Goal: Information Seeking & Learning: Learn about a topic

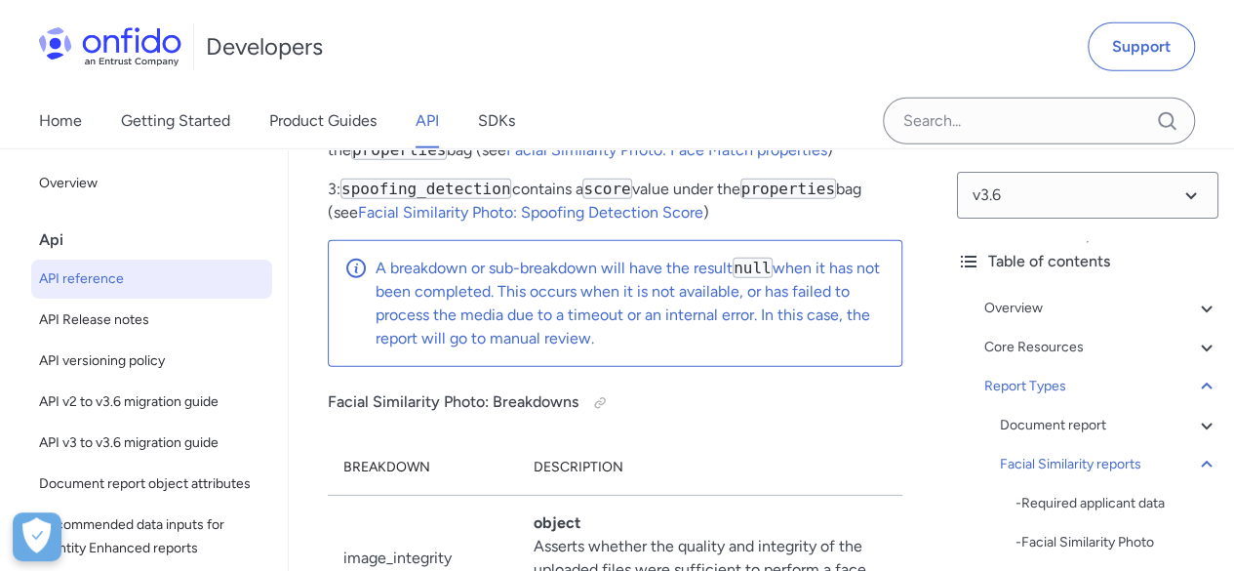
scroll to position [121028, 0]
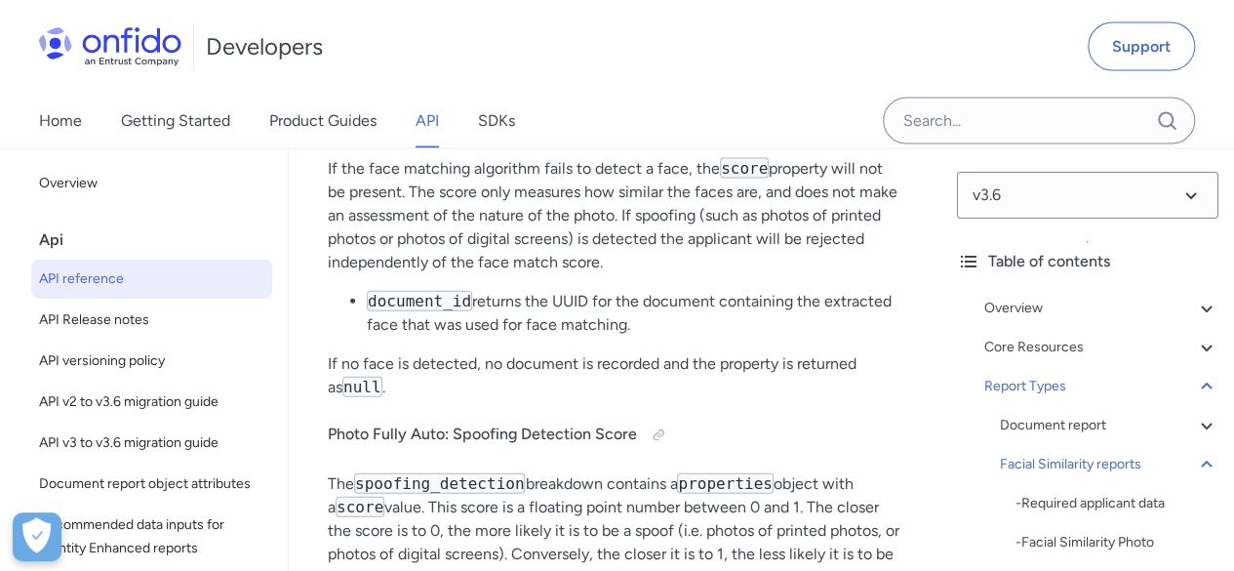
scroll to position [127757, 0]
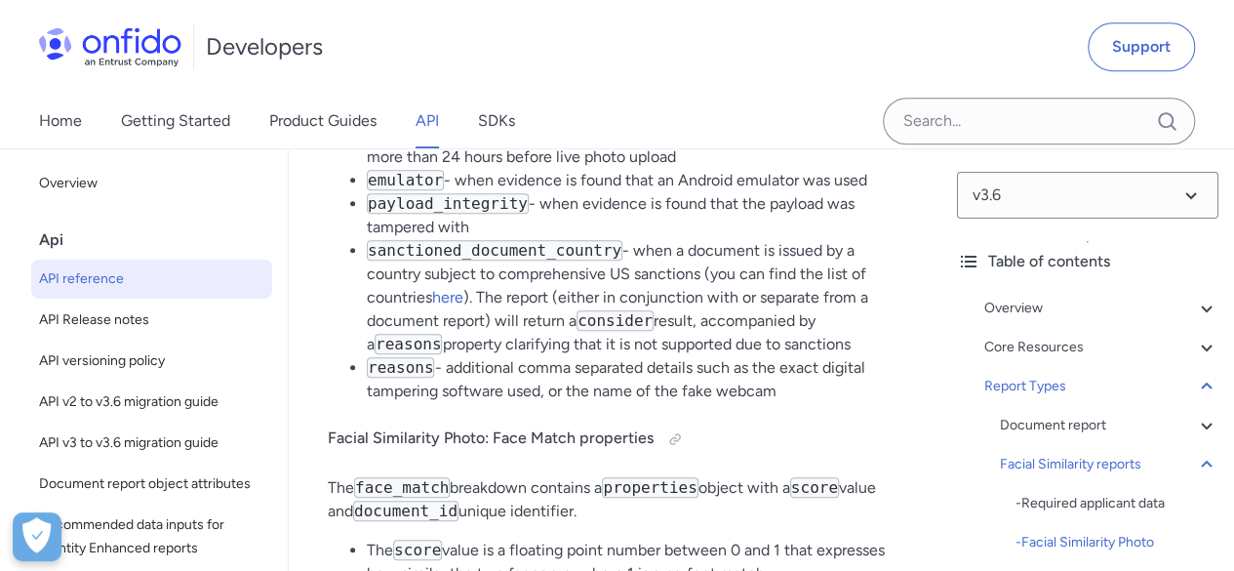
scroll to position [122595, 0]
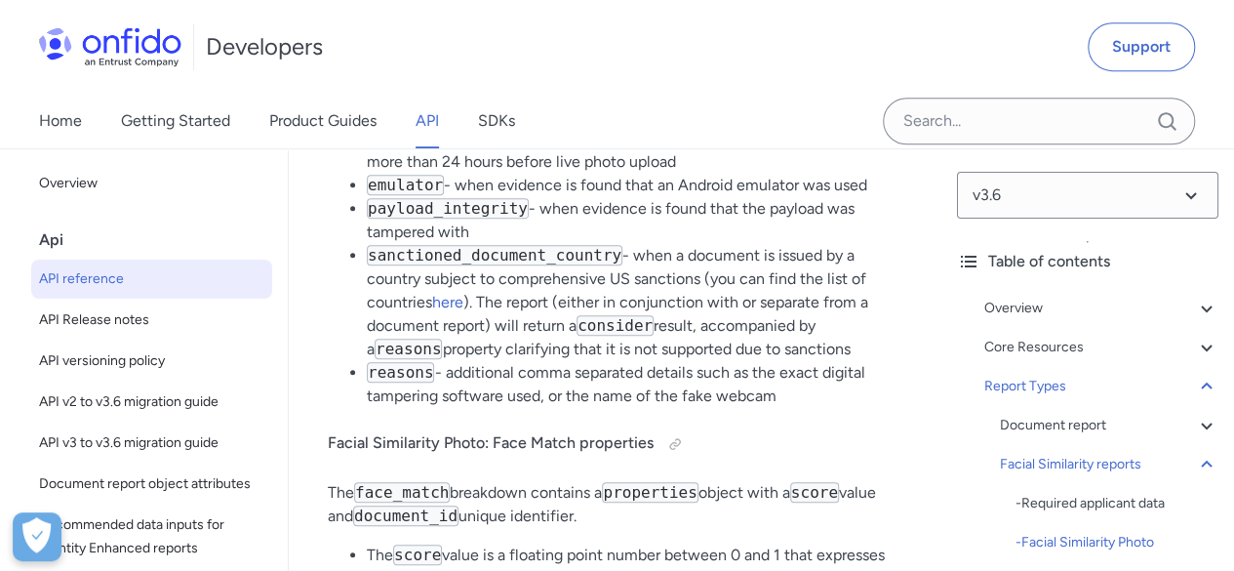
drag, startPoint x: 562, startPoint y: 616, endPoint x: 851, endPoint y: 197, distance: 509.6
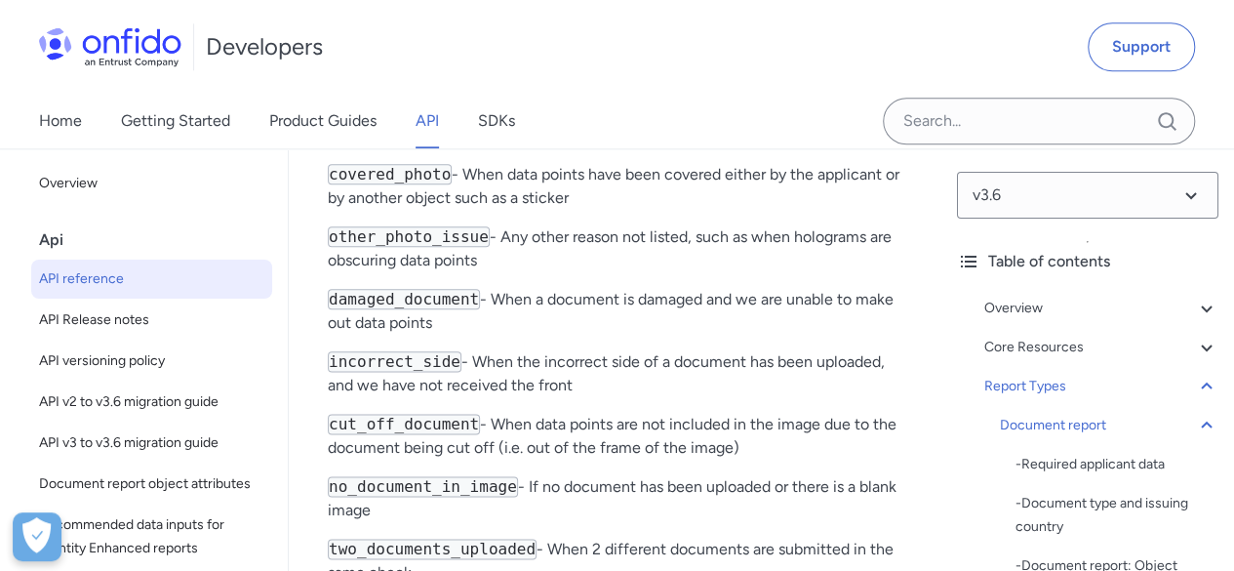
scroll to position [104651, 0]
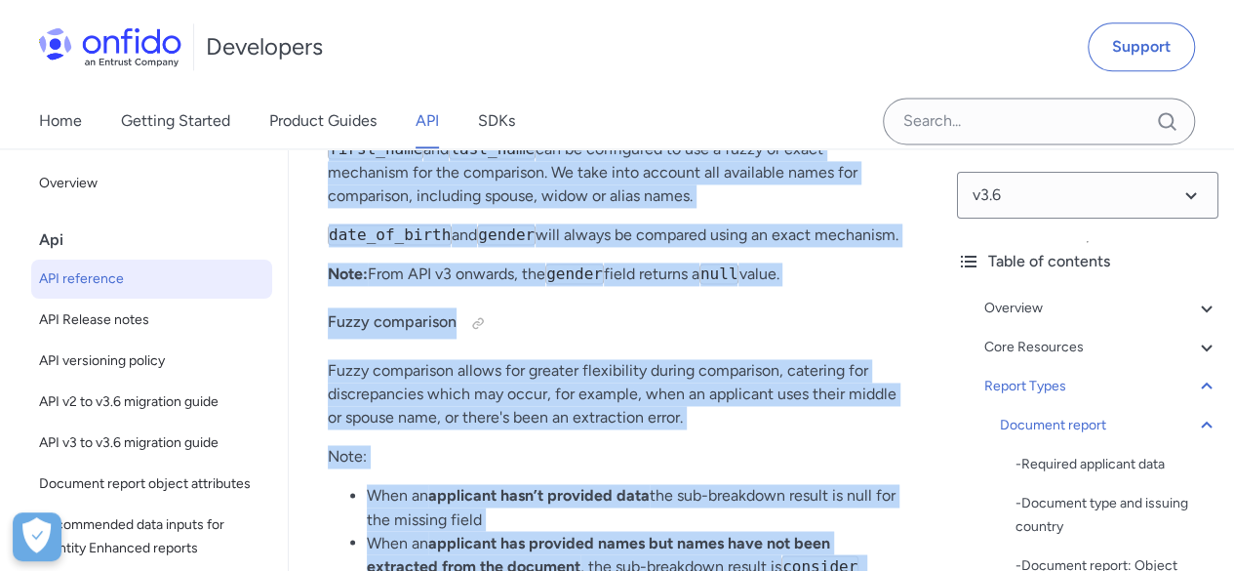
scroll to position [97500, 0]
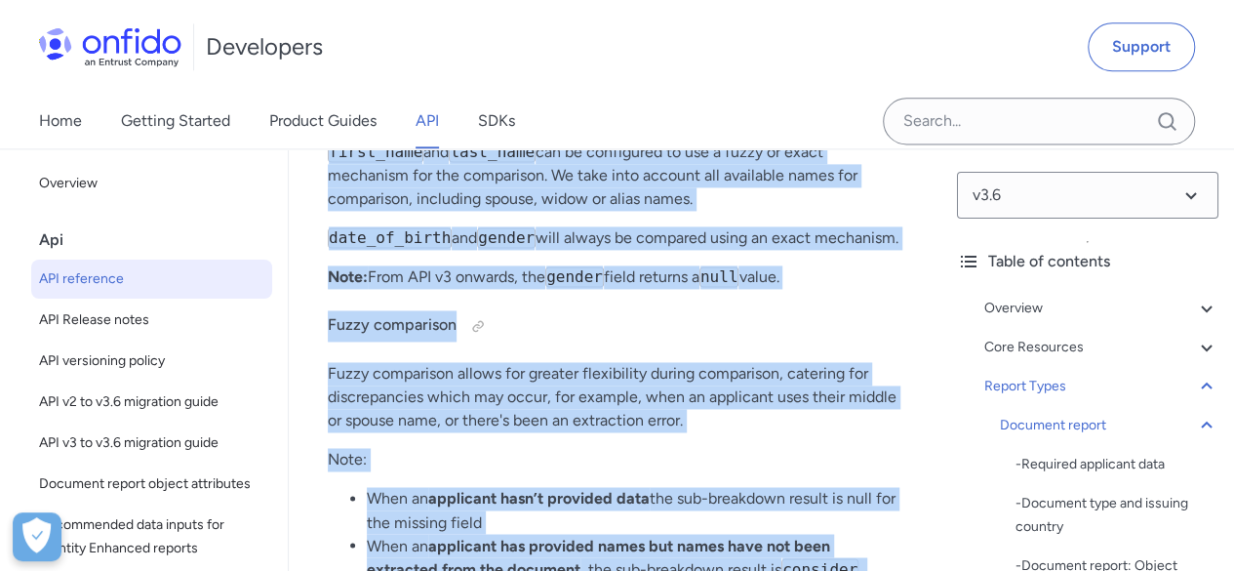
drag, startPoint x: 337, startPoint y: -85, endPoint x: 327, endPoint y: 258, distance: 343.4
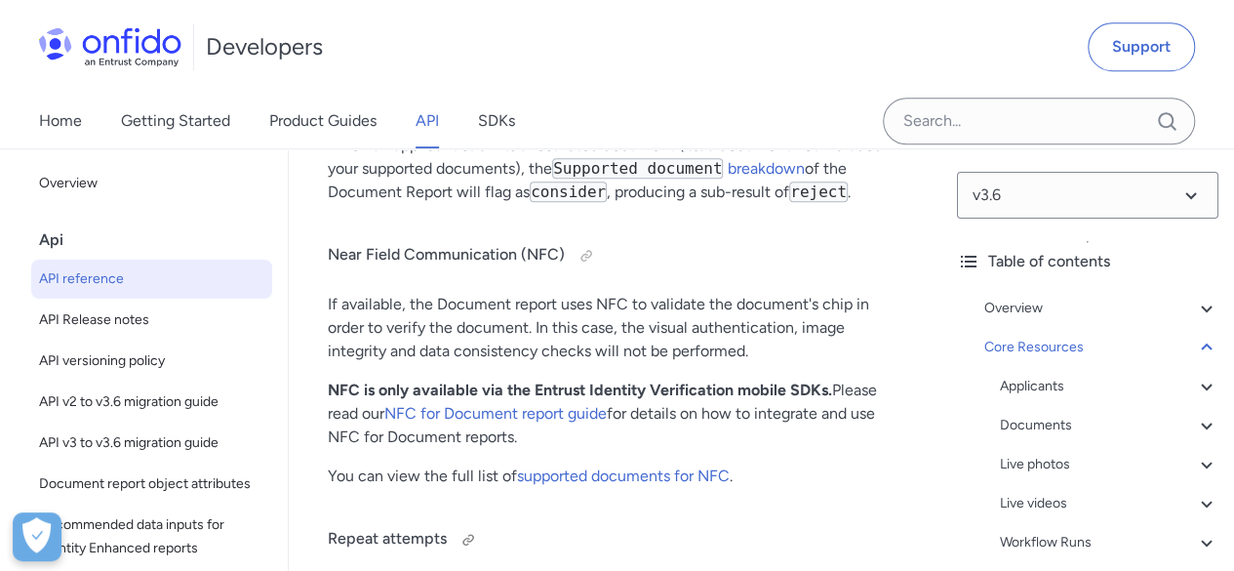
scroll to position [93405, 0]
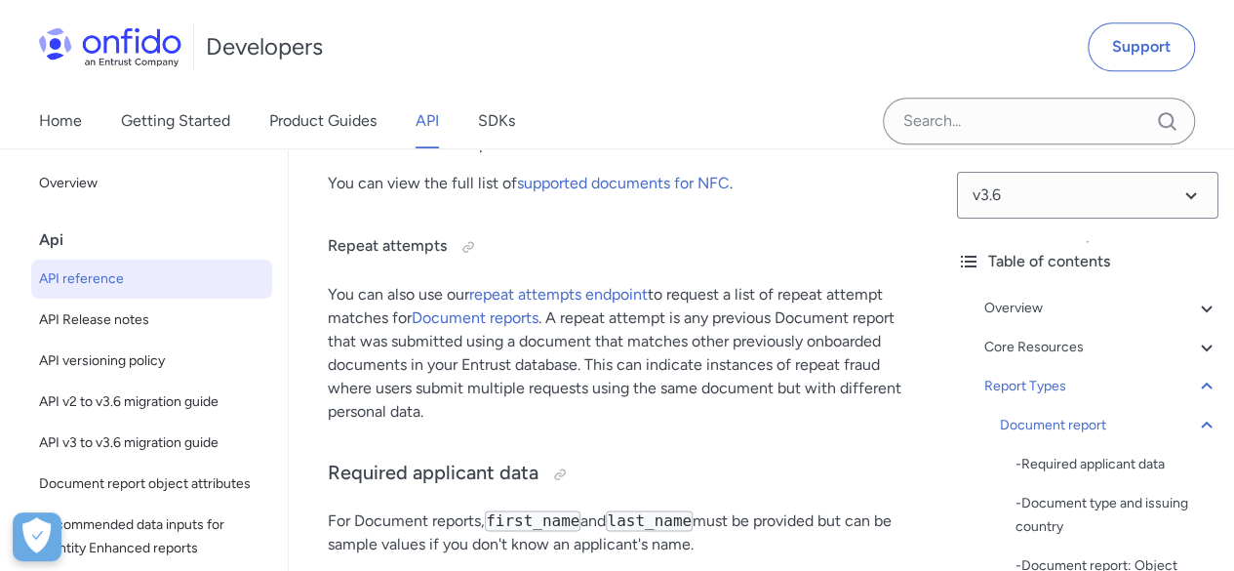
copy div "Document report: Breakdowns Breakdowns can have the values clear , consider and…"
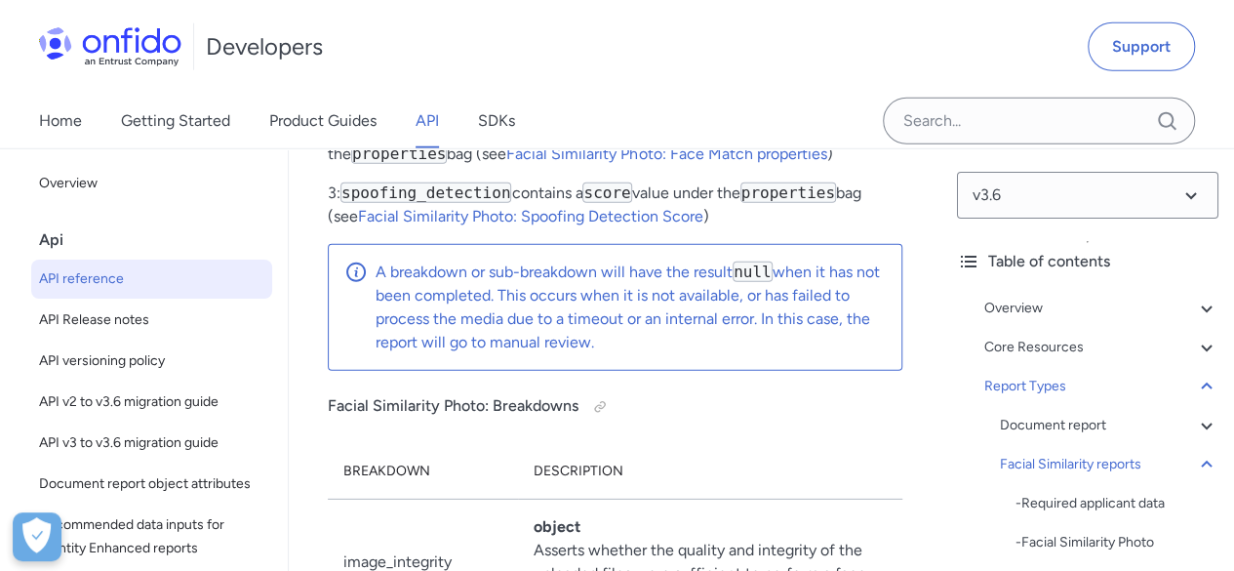
scroll to position [121003, 0]
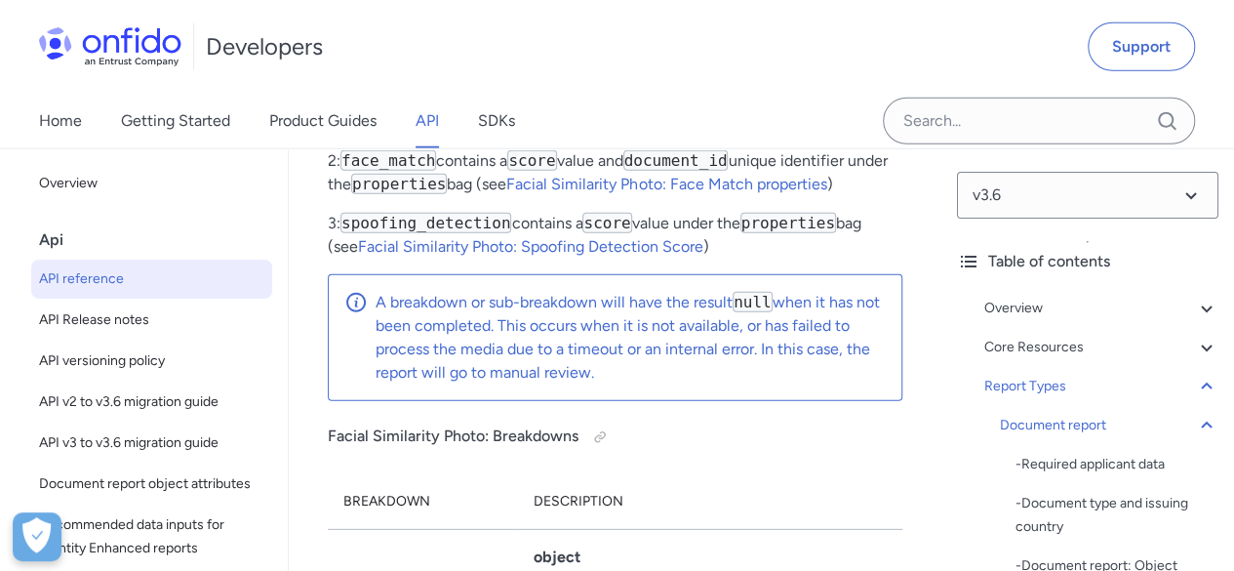
drag, startPoint x: 323, startPoint y: 270, endPoint x: 623, endPoint y: 324, distance: 305.1
copy div "Report Types Document report This API documentation offers detailed information…"
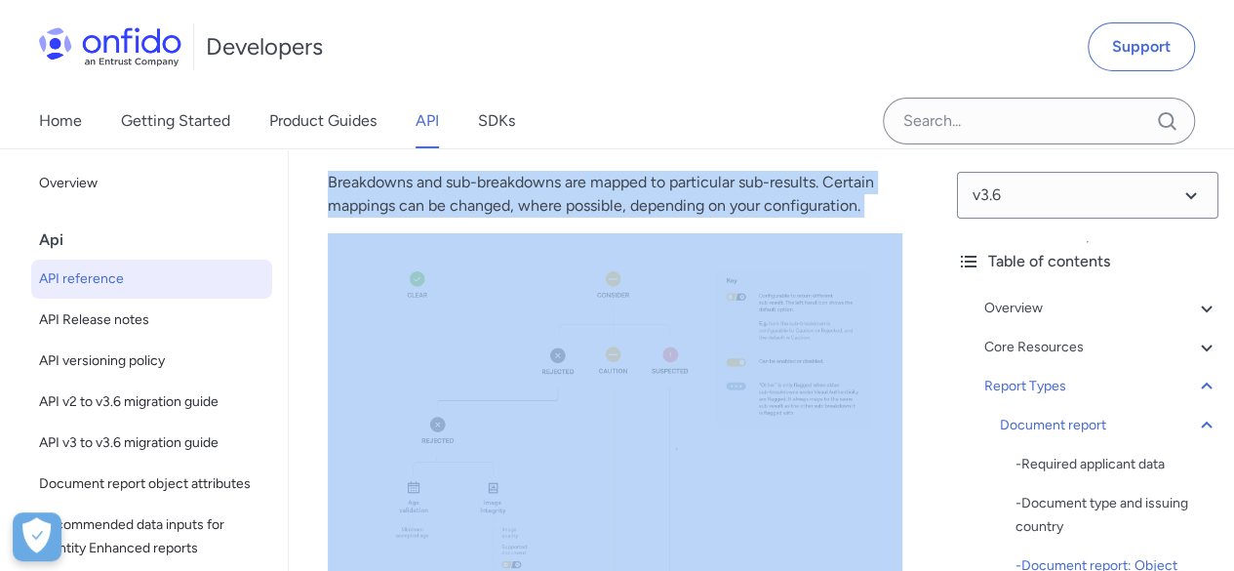
scroll to position [97226, 0]
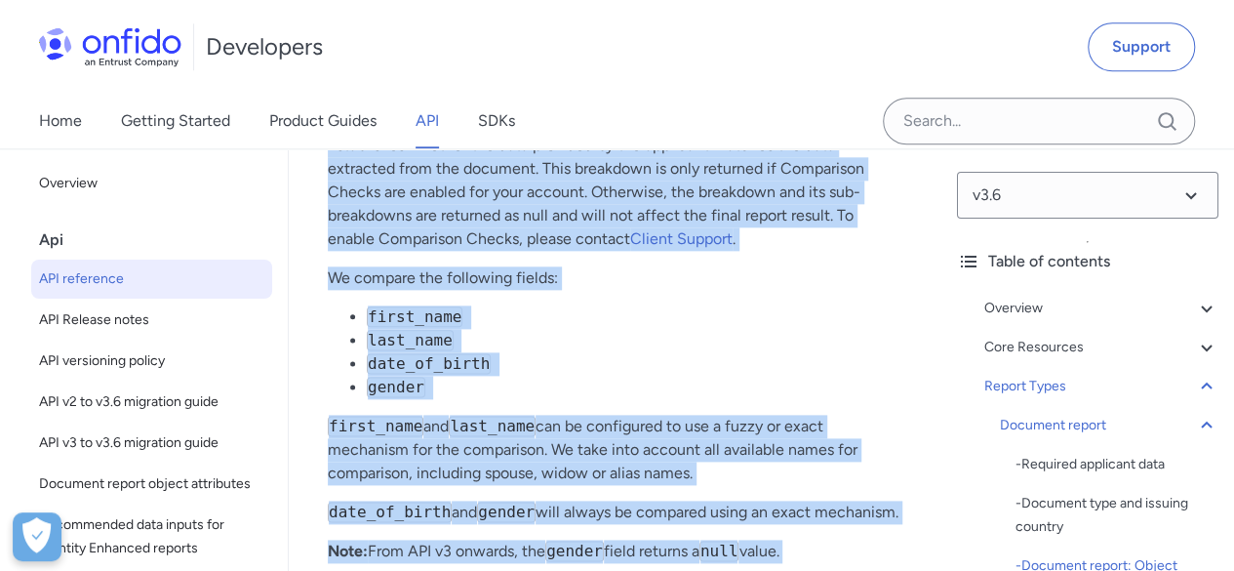
copy div "Report Types Document report This API documentation offers detailed information…"
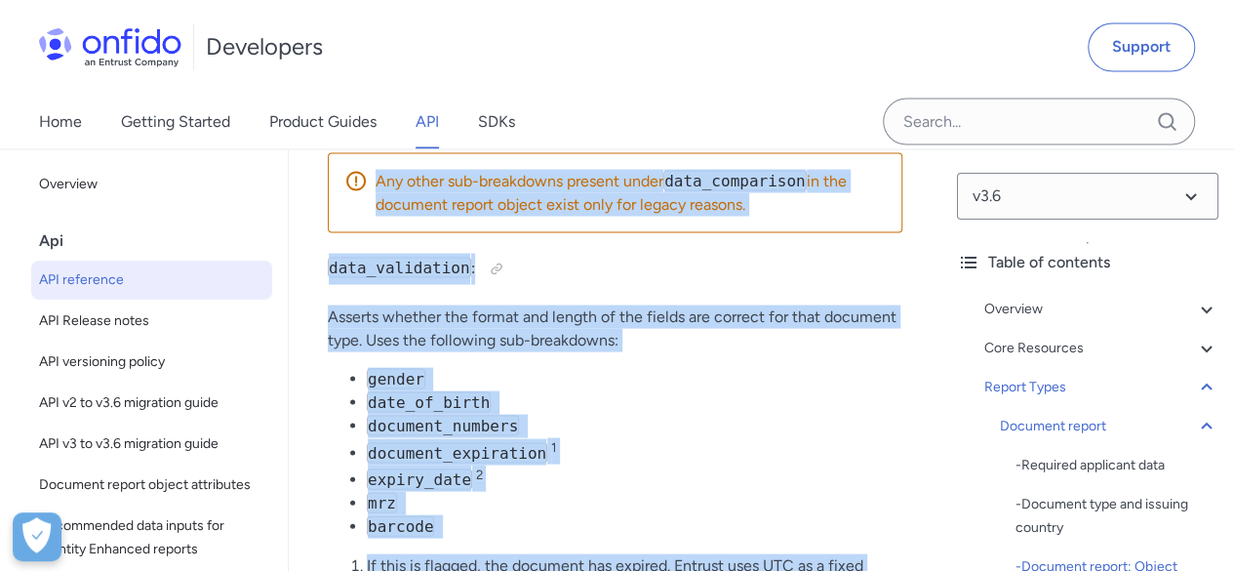
scroll to position [98104, 0]
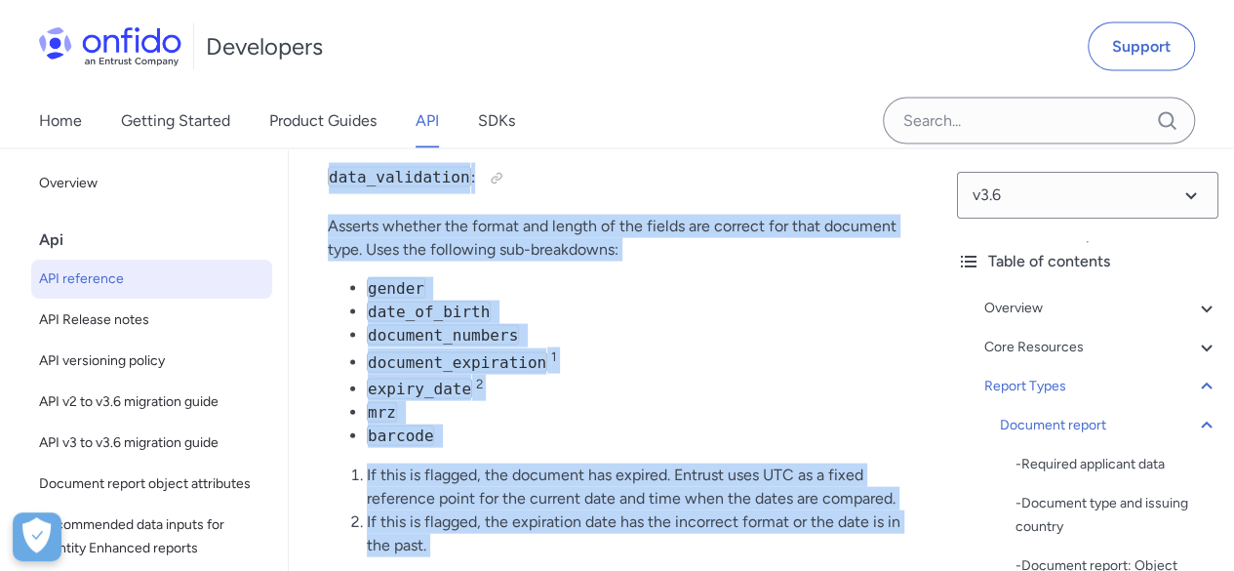
copy div "Report Types Document report This API documentation offers detailed information…"
